Goal: Task Accomplishment & Management: Manage account settings

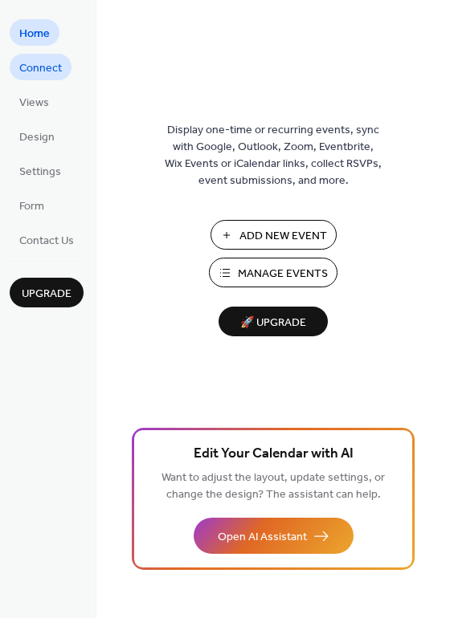
click at [32, 65] on span "Connect" at bounding box center [40, 68] width 43 height 17
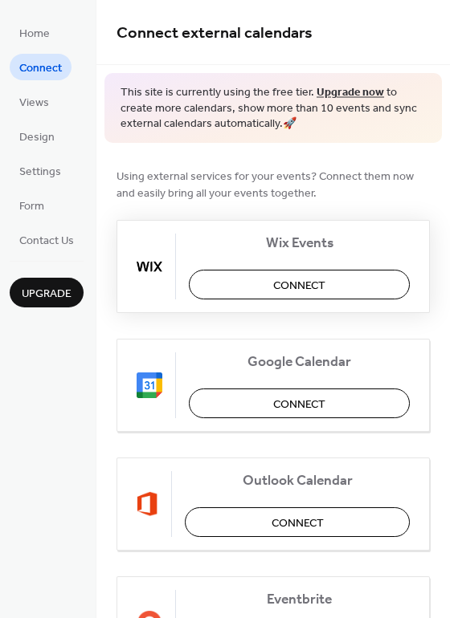
click at [292, 285] on span "Connect" at bounding box center [299, 285] width 52 height 17
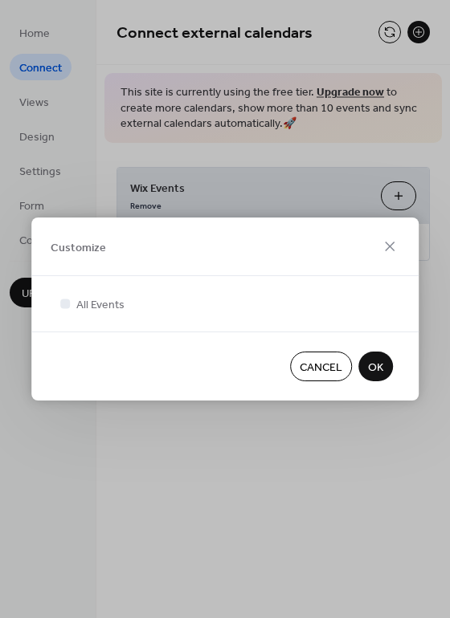
click at [299, 233] on div "Customize" at bounding box center [224, 247] width 387 height 59
click at [208, 247] on div "Customize" at bounding box center [224, 247] width 387 height 59
drag, startPoint x: 300, startPoint y: 224, endPoint x: 255, endPoint y: 74, distance: 156.5
click at [255, 74] on div "Customize All Events Cancel OK" at bounding box center [225, 309] width 450 height 618
click at [397, 251] on icon at bounding box center [389, 246] width 19 height 19
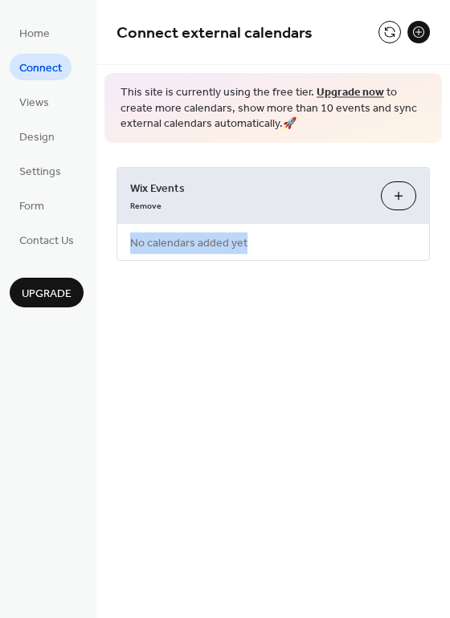
drag, startPoint x: 448, startPoint y: 173, endPoint x: 456, endPoint y: 226, distance: 53.6
click at [449, 226] on html "Home Connect Views Design Settings Form Contact Us Upgrade Connect Upgrade Conn…" at bounding box center [225, 309] width 450 height 618
drag, startPoint x: 444, startPoint y: 178, endPoint x: 448, endPoint y: 275, distance: 97.2
click at [448, 275] on div "Wix Events Remove Customize No calendars added yet" at bounding box center [272, 214] width 353 height 142
click at [59, 292] on span "Upgrade" at bounding box center [47, 294] width 50 height 17
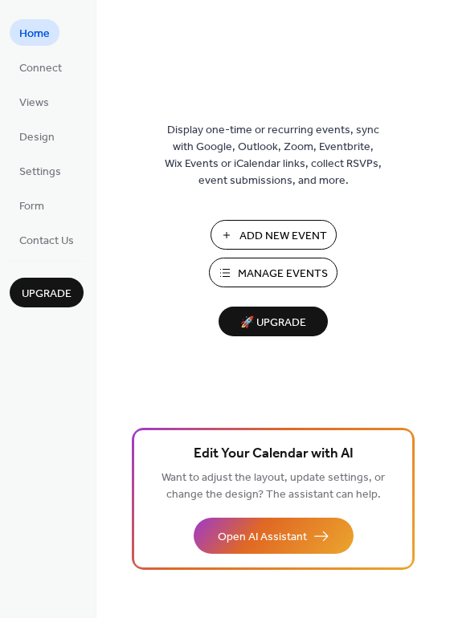
click at [246, 279] on span "Manage Events" at bounding box center [283, 274] width 90 height 17
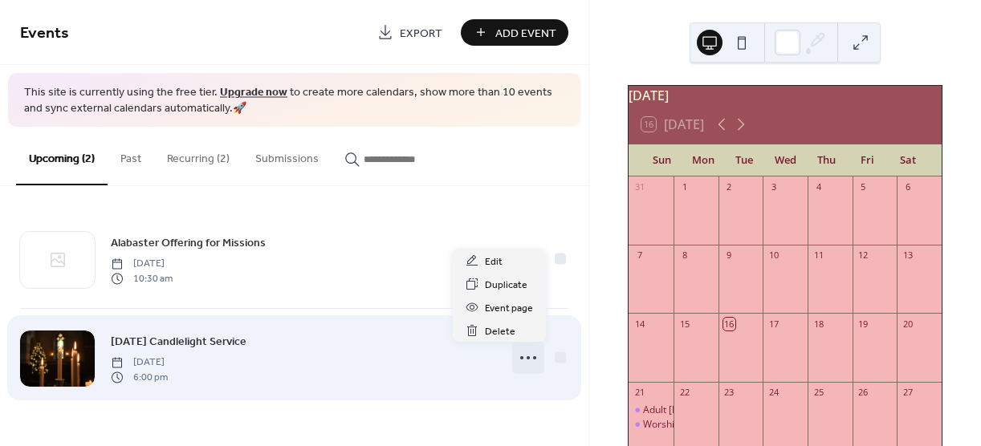
click at [531, 357] on icon at bounding box center [529, 358] width 26 height 26
click at [288, 362] on div "[DATE] Candlelight Service [DATE] 6:00 pm" at bounding box center [303, 357] width 385 height 51
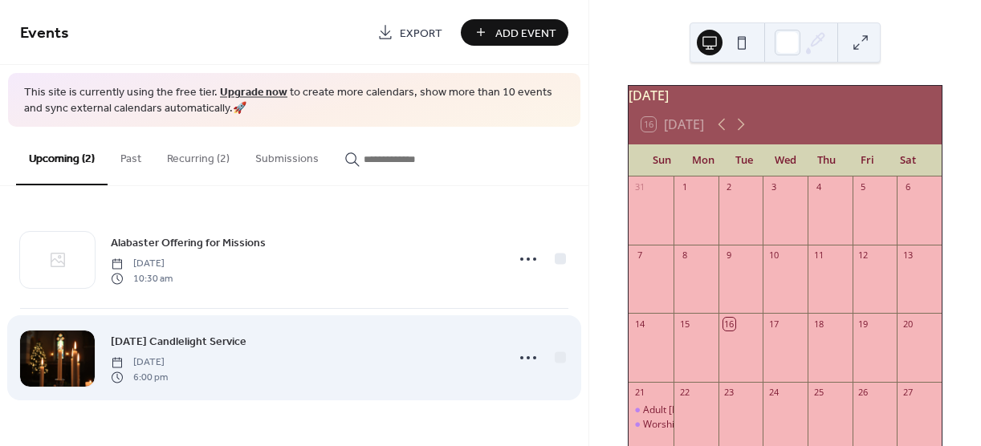
click at [288, 362] on div "[DATE] Candlelight Service [DATE] 6:00 pm" at bounding box center [303, 357] width 385 height 51
click at [168, 356] on span "[DATE]" at bounding box center [139, 363] width 57 height 14
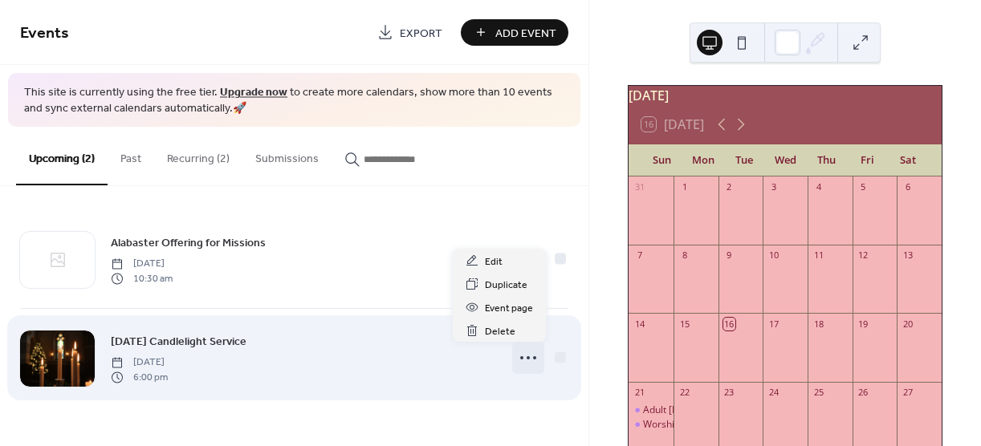
click at [528, 353] on icon at bounding box center [529, 358] width 26 height 26
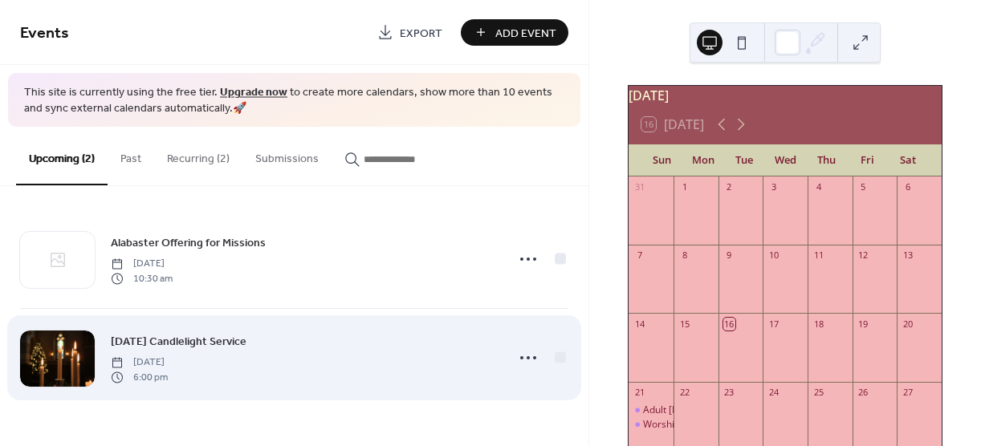
click at [449, 381] on div "Christmas Eve Candlelight Service Wednesday, December 24, 2025 6:00 pm" at bounding box center [303, 357] width 385 height 51
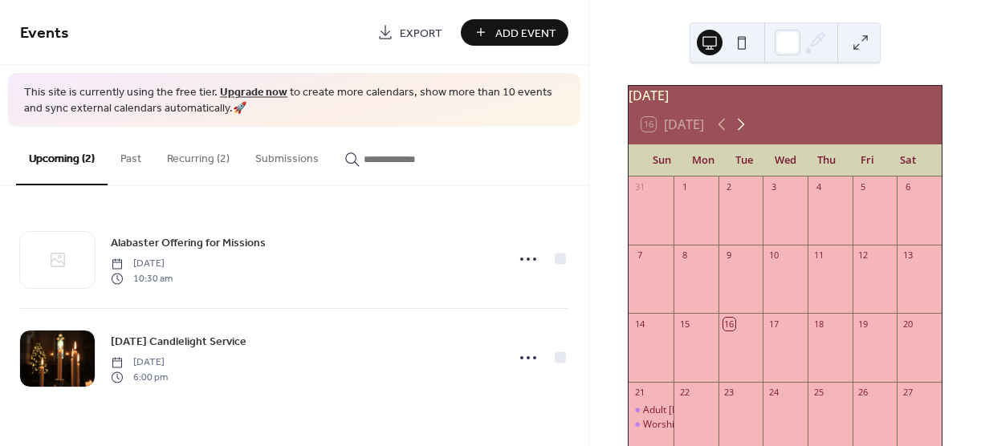
click at [751, 134] on icon at bounding box center [741, 124] width 19 height 19
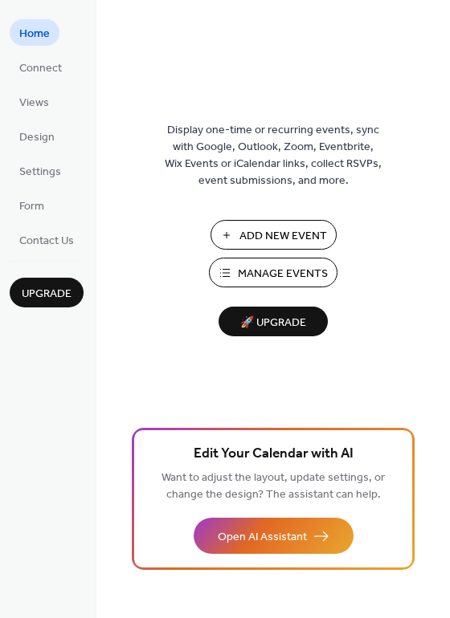
click at [290, 272] on span "Manage Events" at bounding box center [283, 274] width 90 height 17
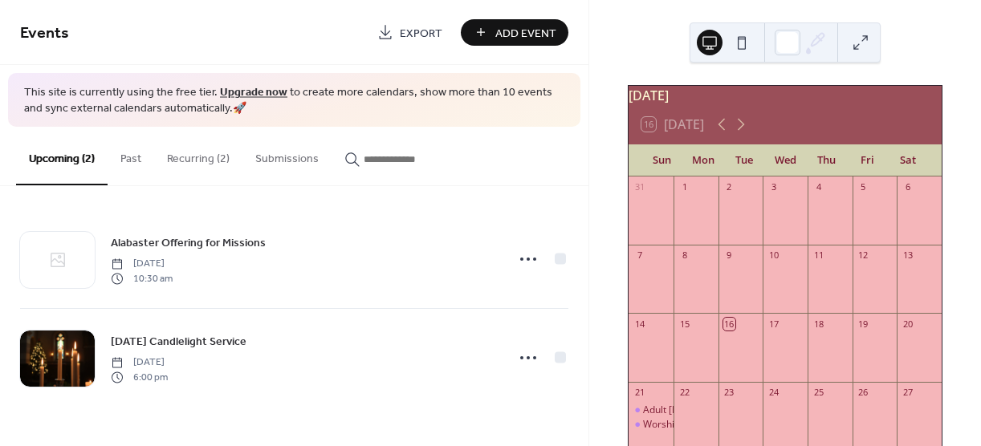
click at [200, 161] on button "Recurring (2)" at bounding box center [198, 155] width 88 height 57
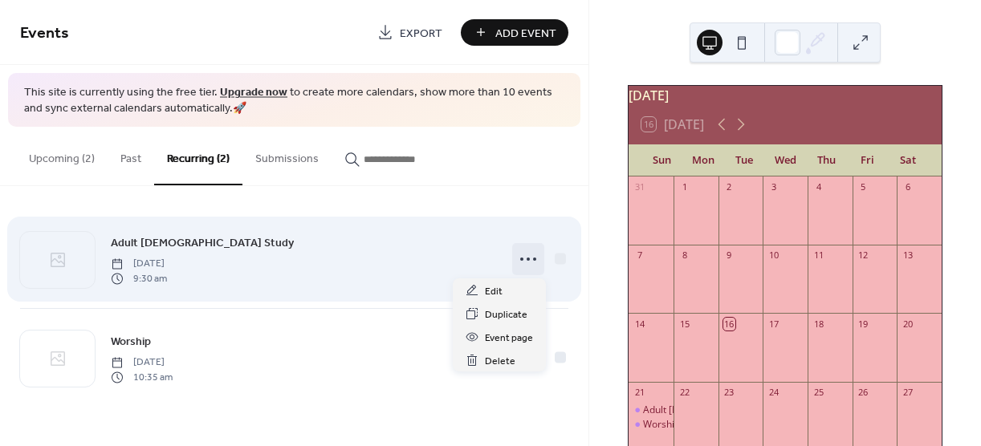
click at [532, 261] on icon at bounding box center [529, 260] width 26 height 26
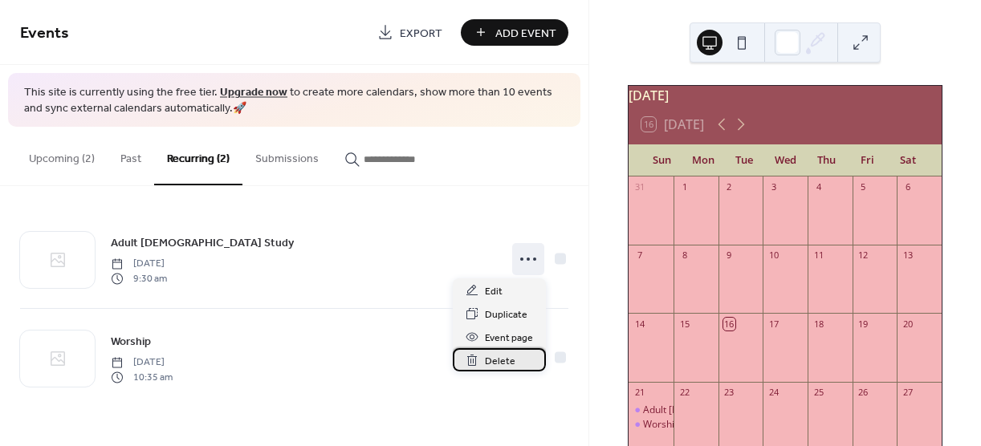
click at [511, 363] on span "Delete" at bounding box center [500, 361] width 31 height 17
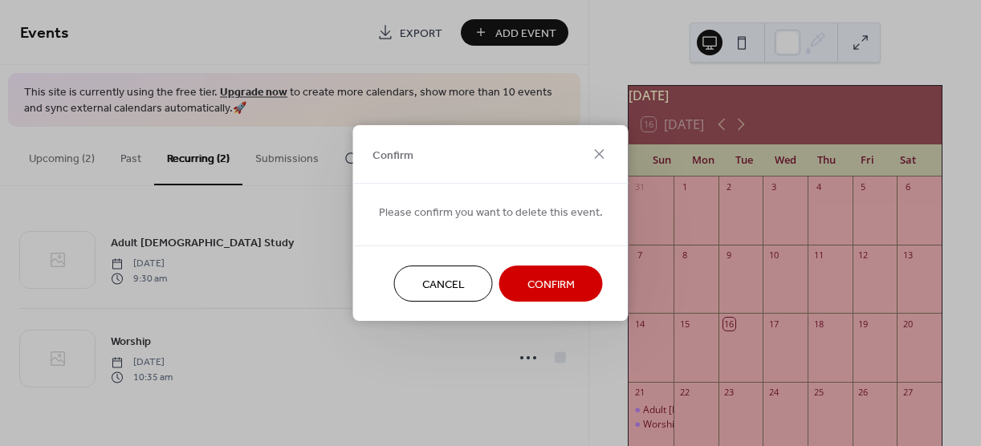
click at [556, 283] on span "Confirm" at bounding box center [551, 285] width 47 height 17
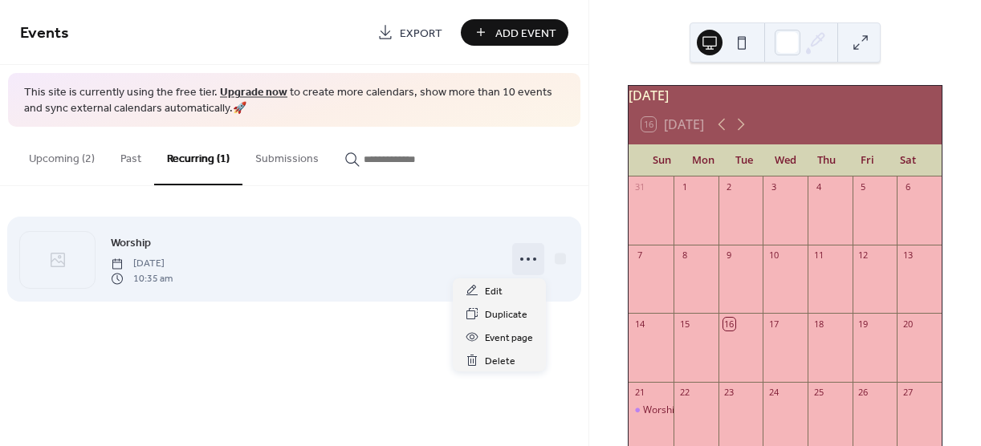
click at [529, 259] on circle at bounding box center [528, 259] width 3 height 3
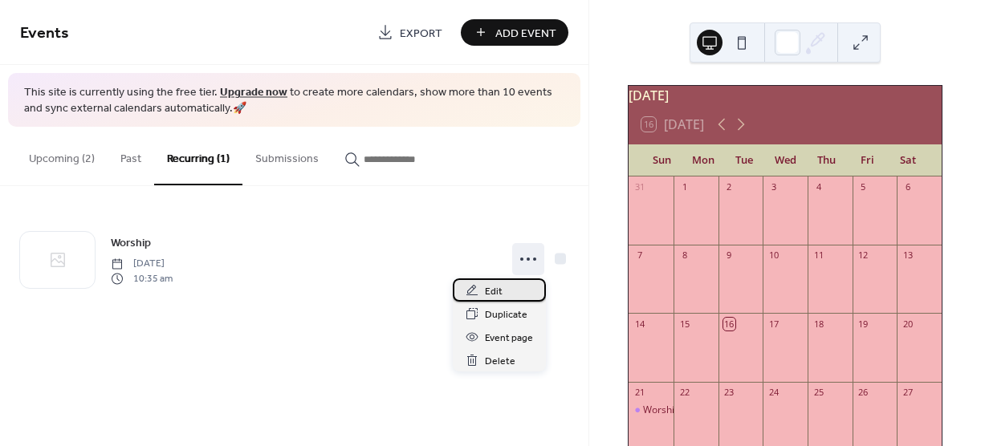
click at [500, 291] on span "Edit" at bounding box center [494, 291] width 18 height 17
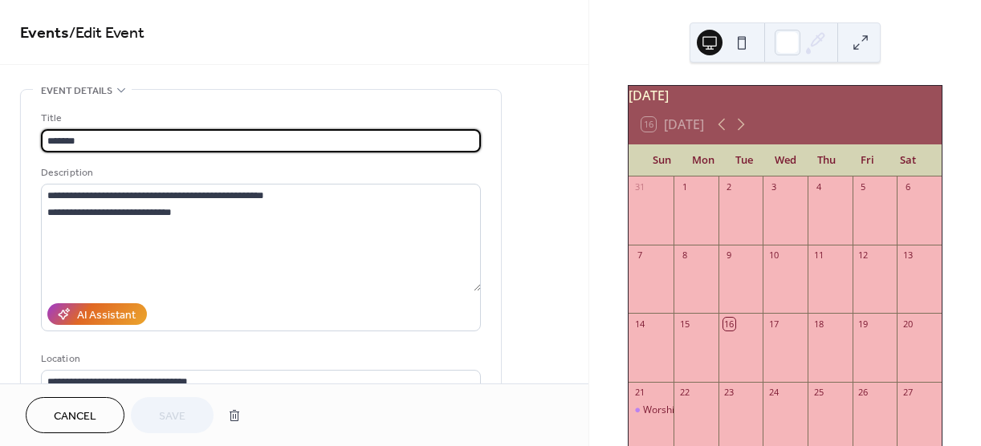
click at [104, 141] on input "*******" at bounding box center [261, 140] width 440 height 23
type input "**********"
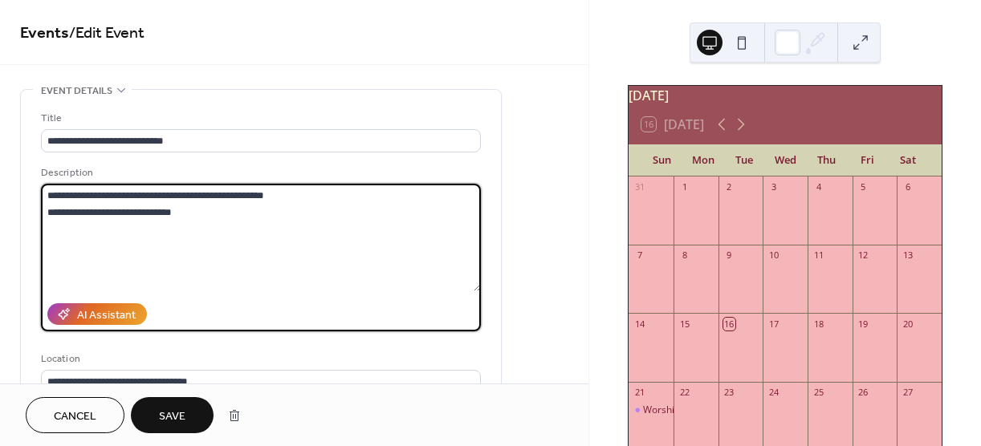
click at [270, 194] on textarea "**********" at bounding box center [261, 238] width 440 height 108
click at [190, 212] on textarea "**********" at bounding box center [261, 238] width 440 height 108
click at [266, 189] on textarea "**********" at bounding box center [261, 238] width 440 height 108
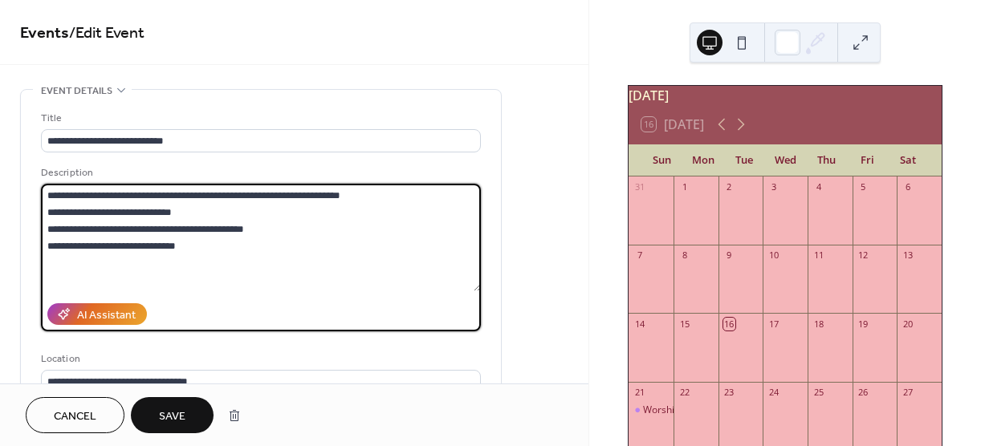
type textarea "**********"
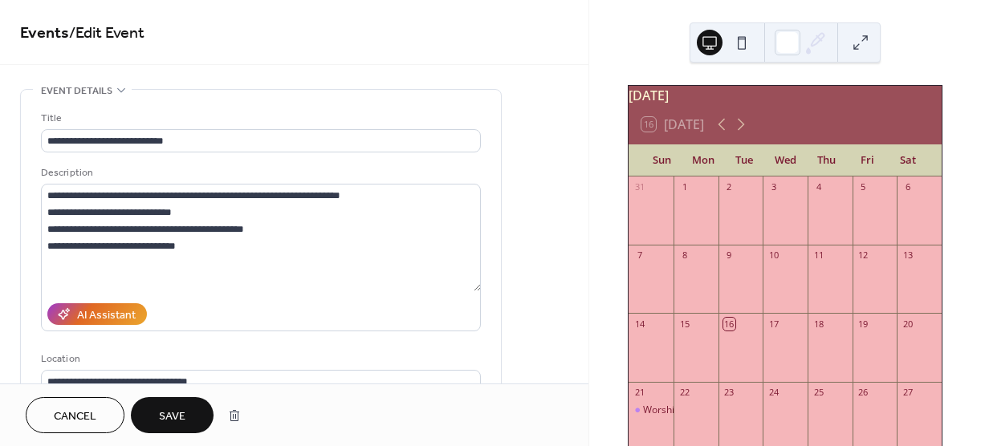
click at [180, 413] on span "Save" at bounding box center [172, 417] width 26 height 17
